Goal: Task Accomplishment & Management: Manage account settings

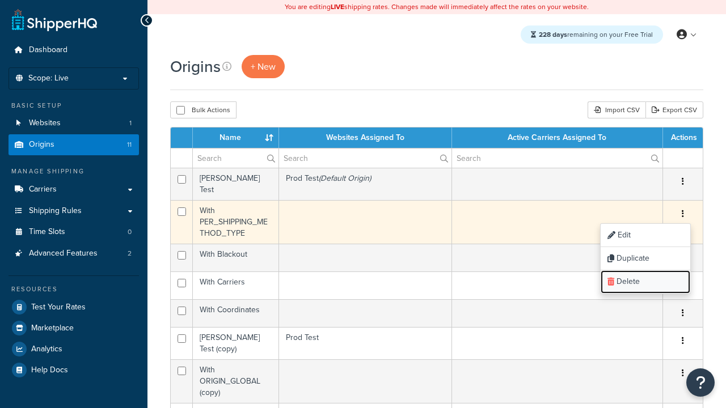
click at [645, 278] on link "Delete" at bounding box center [646, 282] width 90 height 23
